Goal: Task Accomplishment & Management: Use online tool/utility

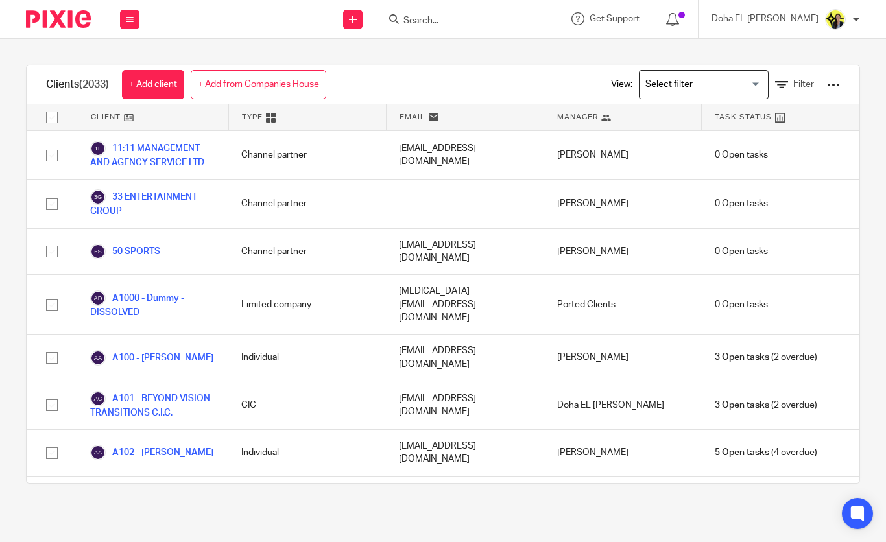
click at [458, 19] on input "Search" at bounding box center [460, 22] width 117 height 12
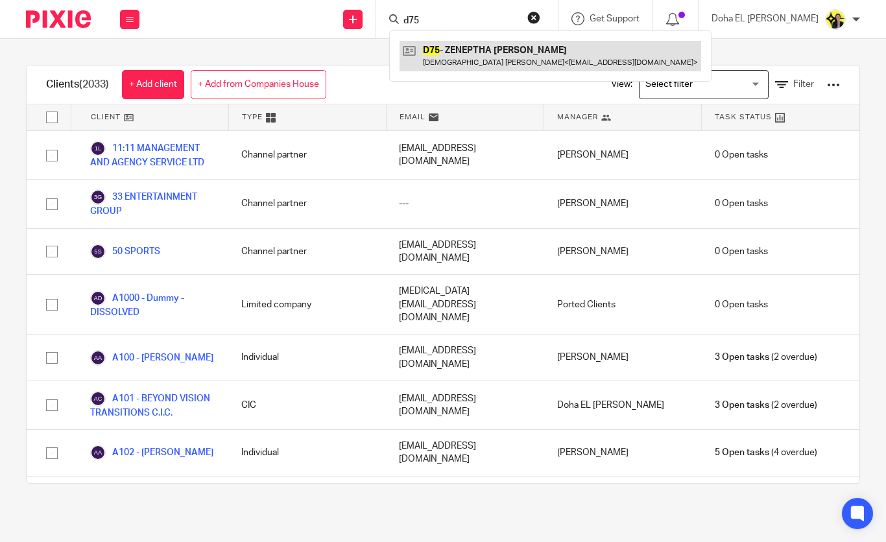
type input "d75"
click at [517, 65] on link at bounding box center [549, 56] width 301 height 30
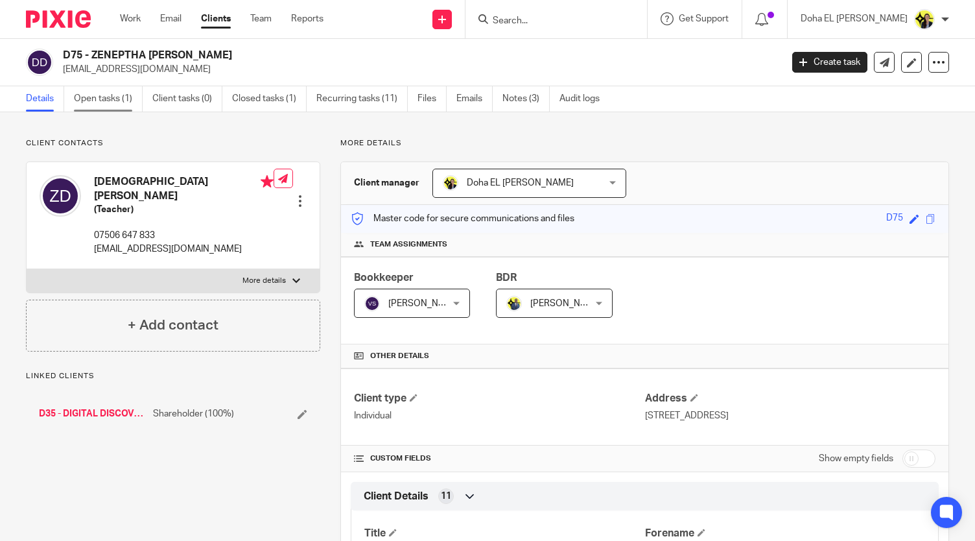
click at [112, 89] on link "Open tasks (1)" at bounding box center [108, 98] width 69 height 25
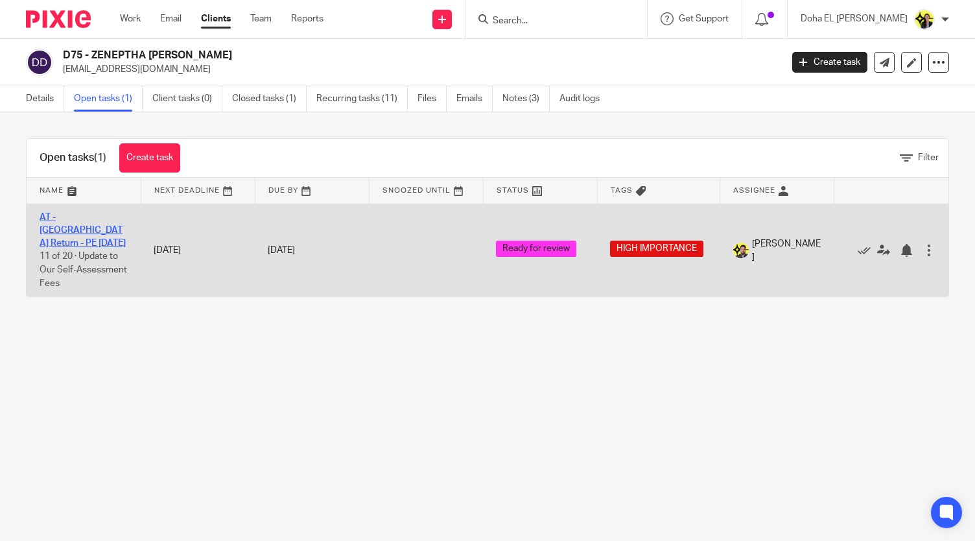
click at [96, 213] on link "AT - [GEOGRAPHIC_DATA] Return - PE [DATE]" at bounding box center [83, 231] width 86 height 36
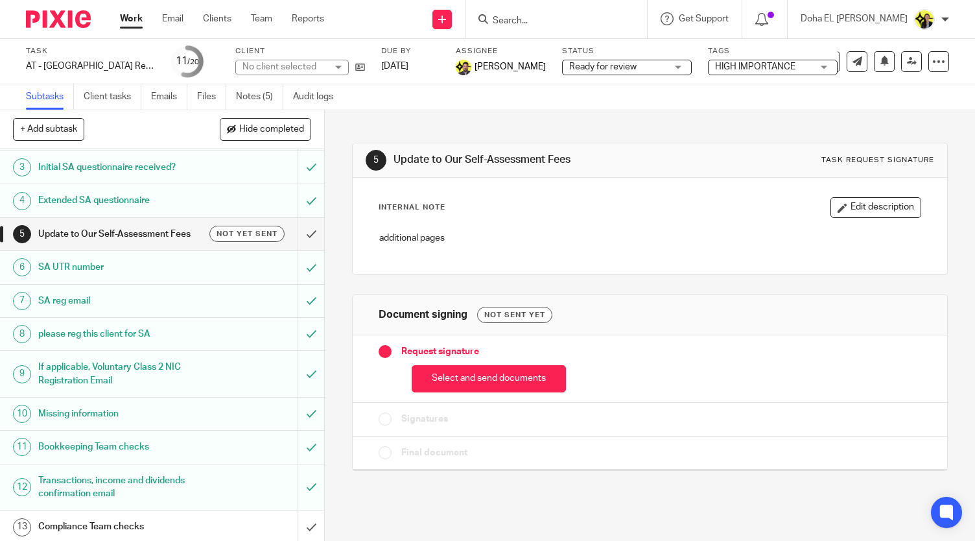
scroll to position [336, 0]
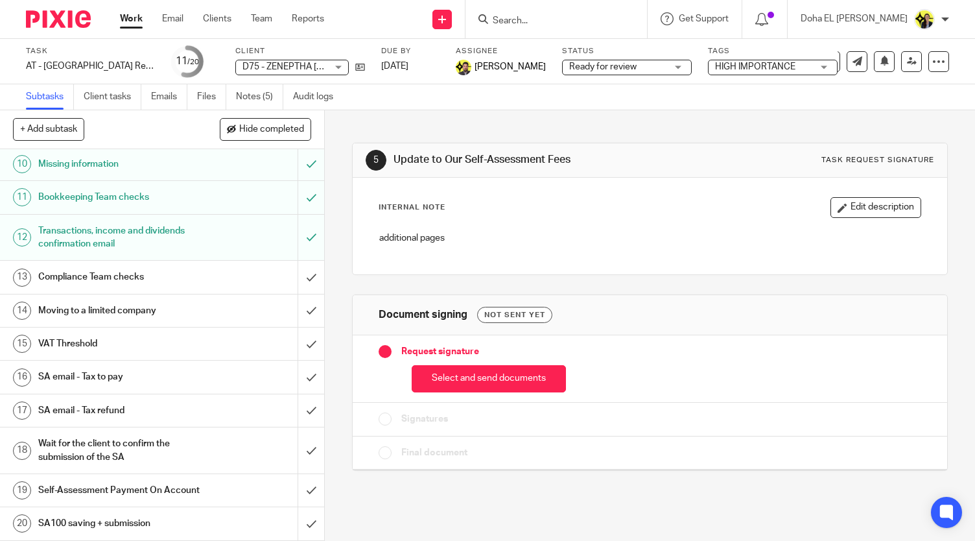
click at [551, 23] on input "Search" at bounding box center [549, 22] width 117 height 12
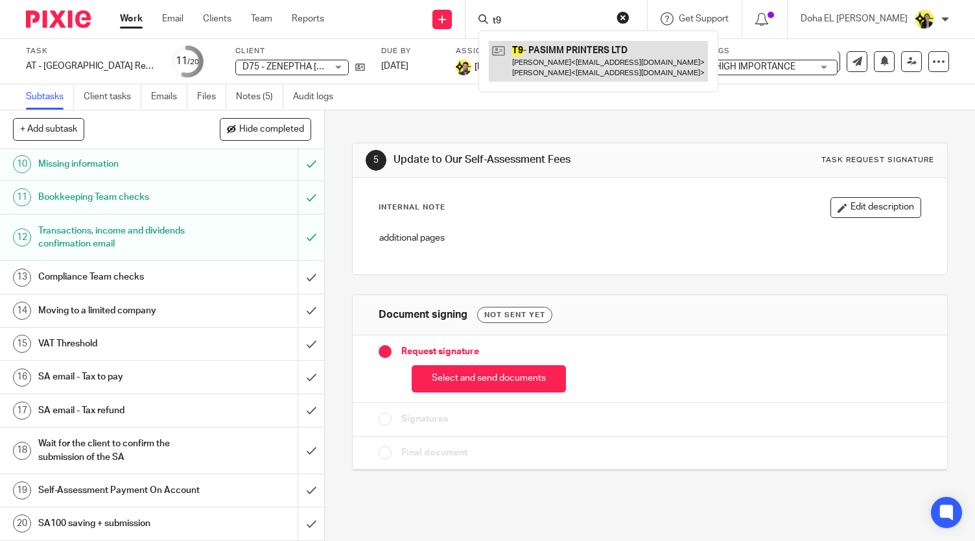
type input "t9"
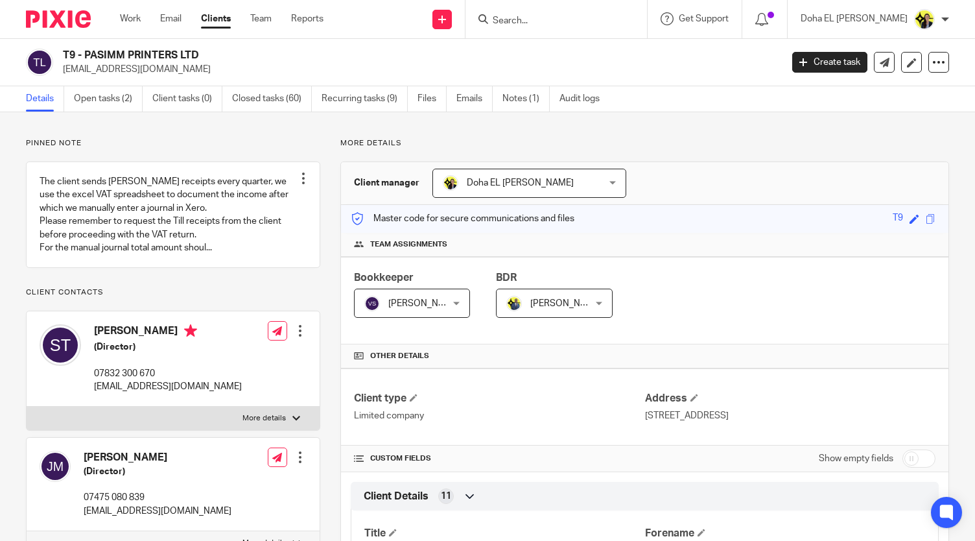
click at [131, 49] on h2 "T9 - PASIMM PRINTERS LTD" at bounding box center [347, 56] width 568 height 14
copy div "T9 - PASIMM PRINTERS LTD"
